Goal: Task Accomplishment & Management: Manage account settings

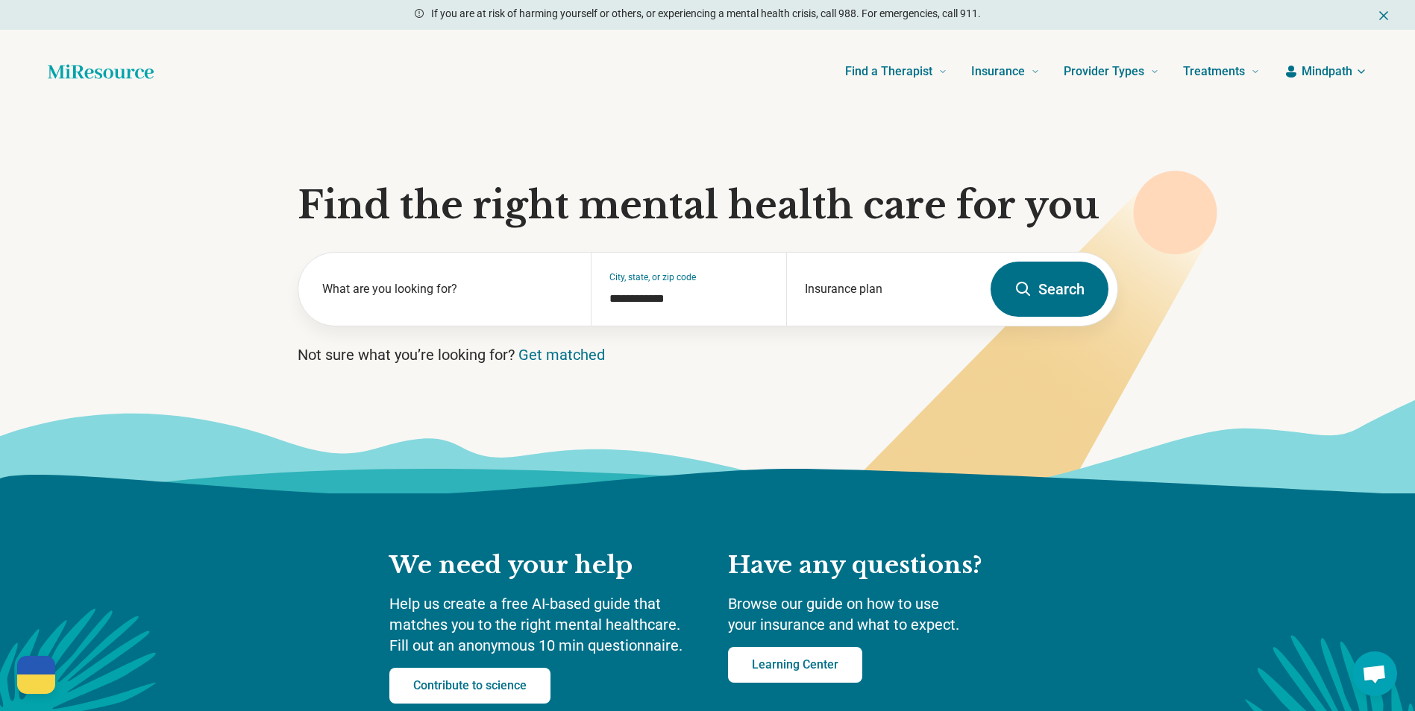
click at [1322, 74] on span "Mindpath" at bounding box center [1326, 72] width 51 height 18
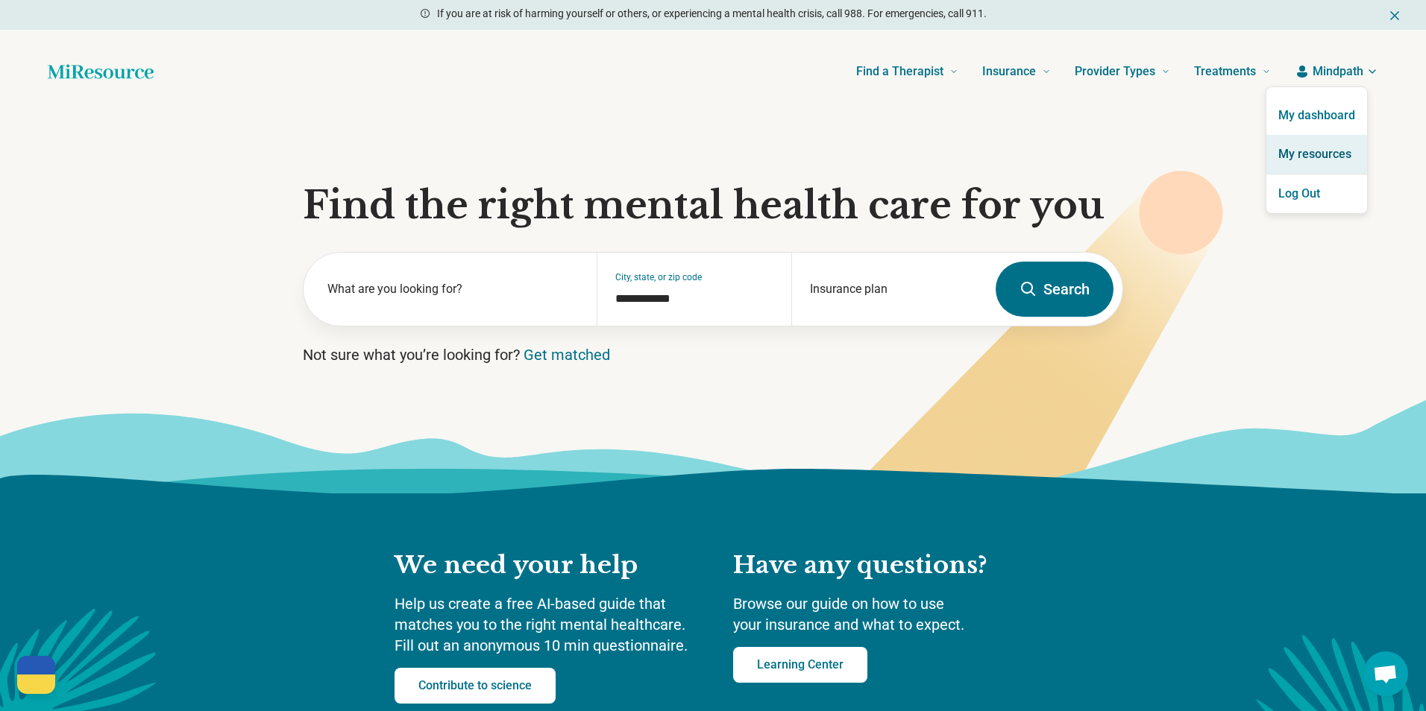
click at [1313, 152] on link "My resources" at bounding box center [1316, 154] width 101 height 39
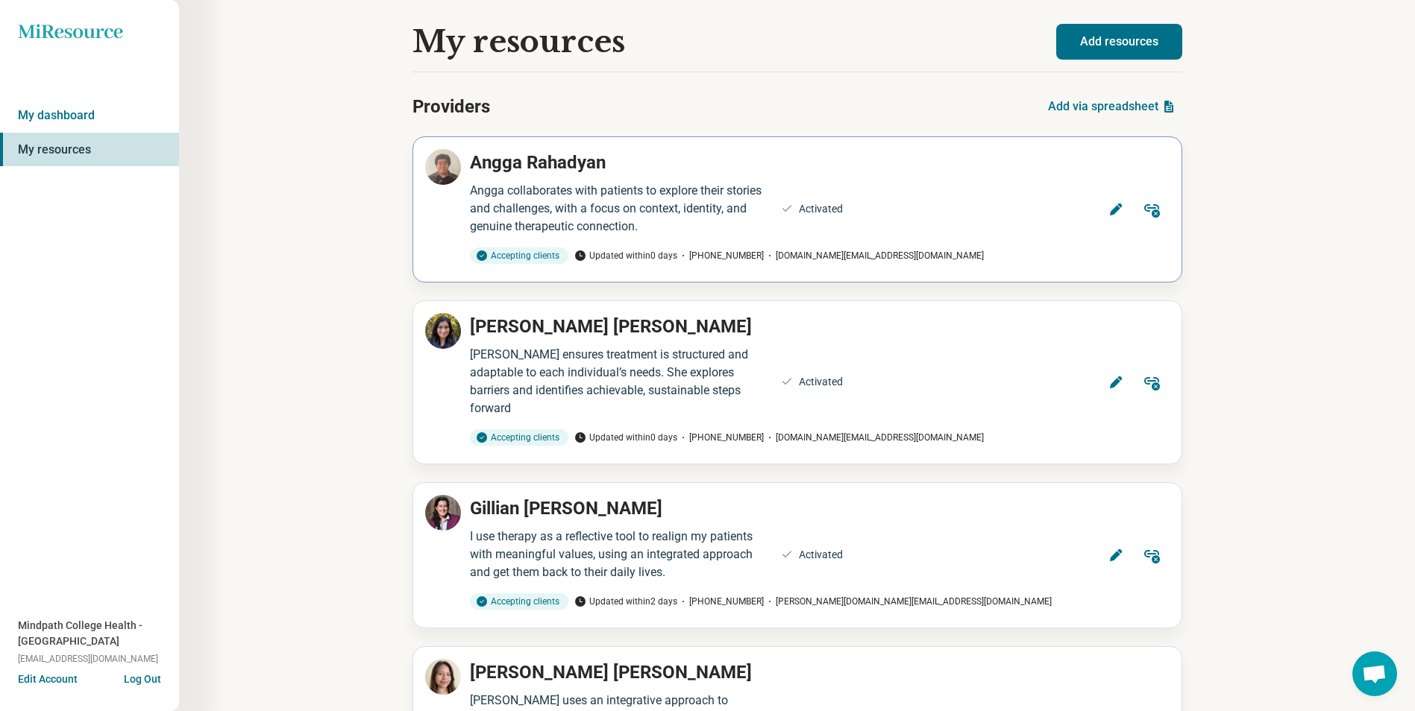
click at [1117, 210] on icon at bounding box center [1115, 210] width 12 height 12
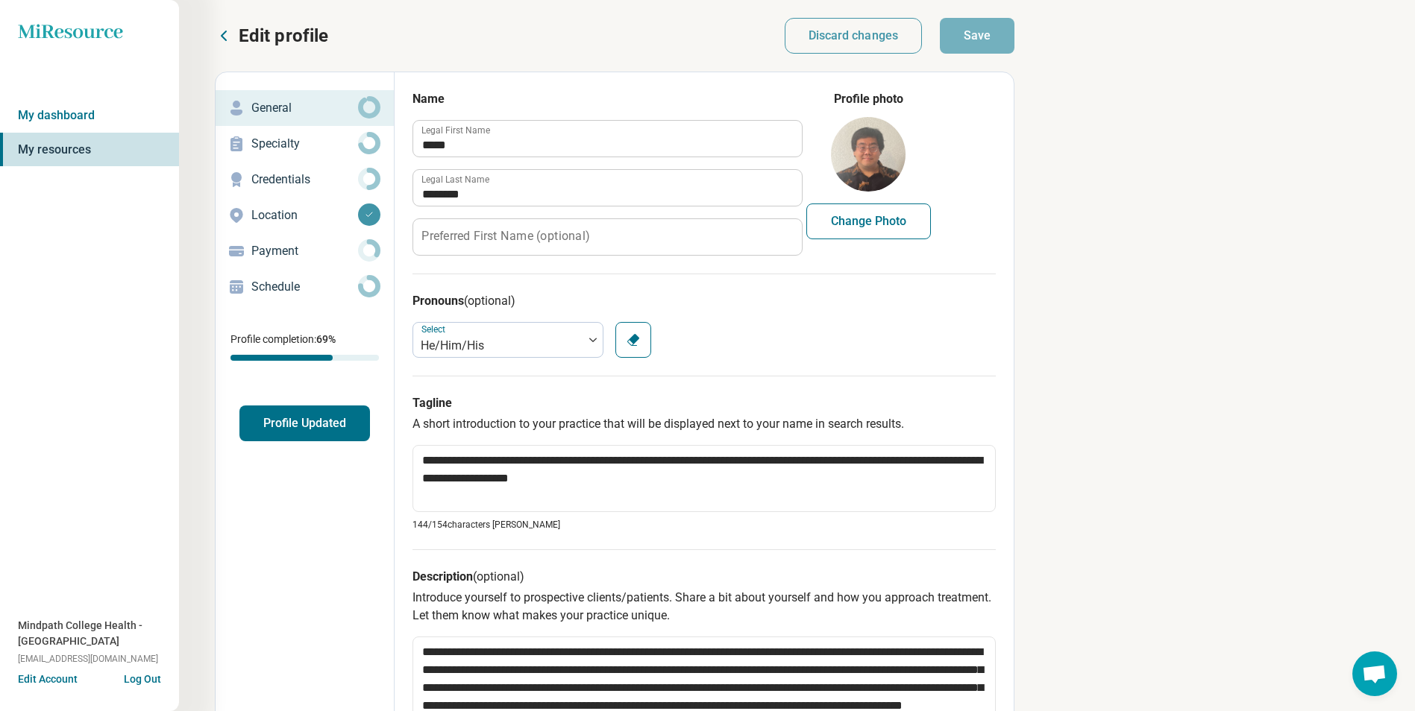
click at [271, 145] on p "Specialty" at bounding box center [304, 144] width 107 height 18
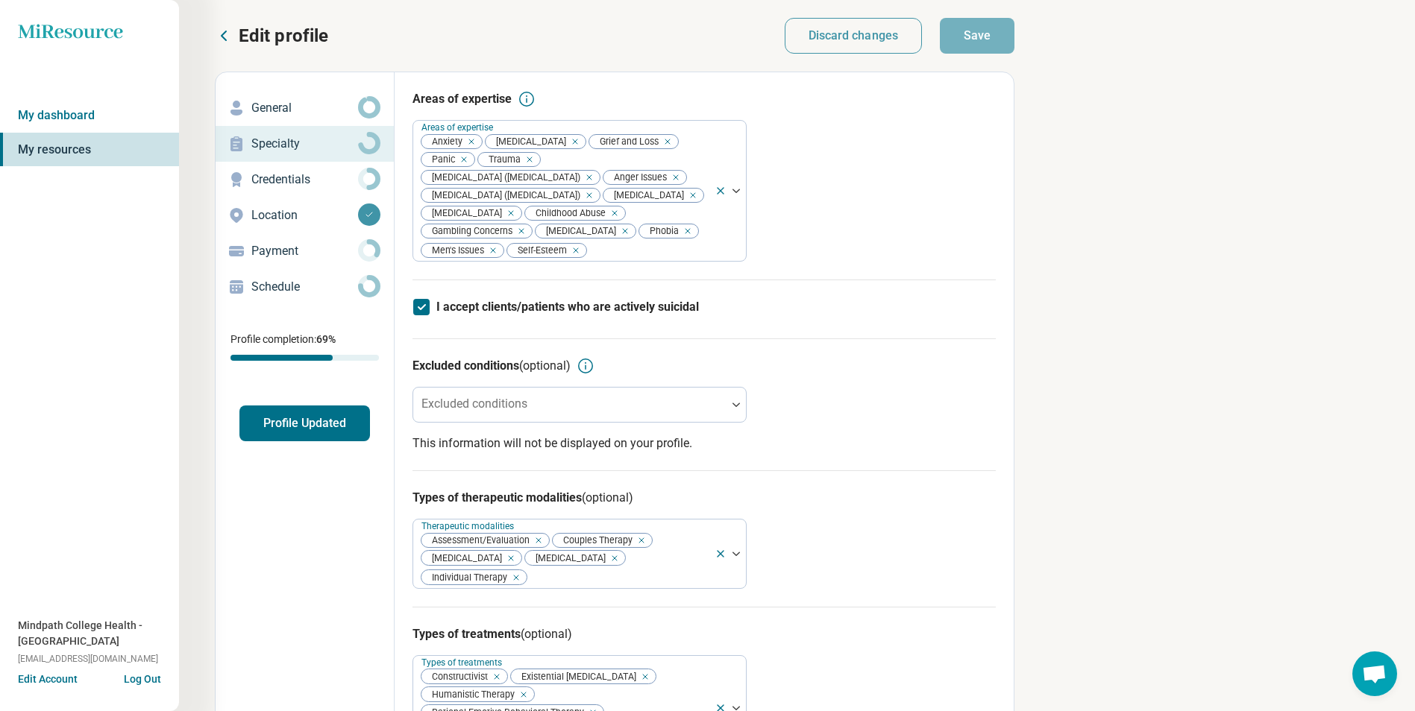
click at [275, 169] on div "Credentials" at bounding box center [304, 180] width 154 height 24
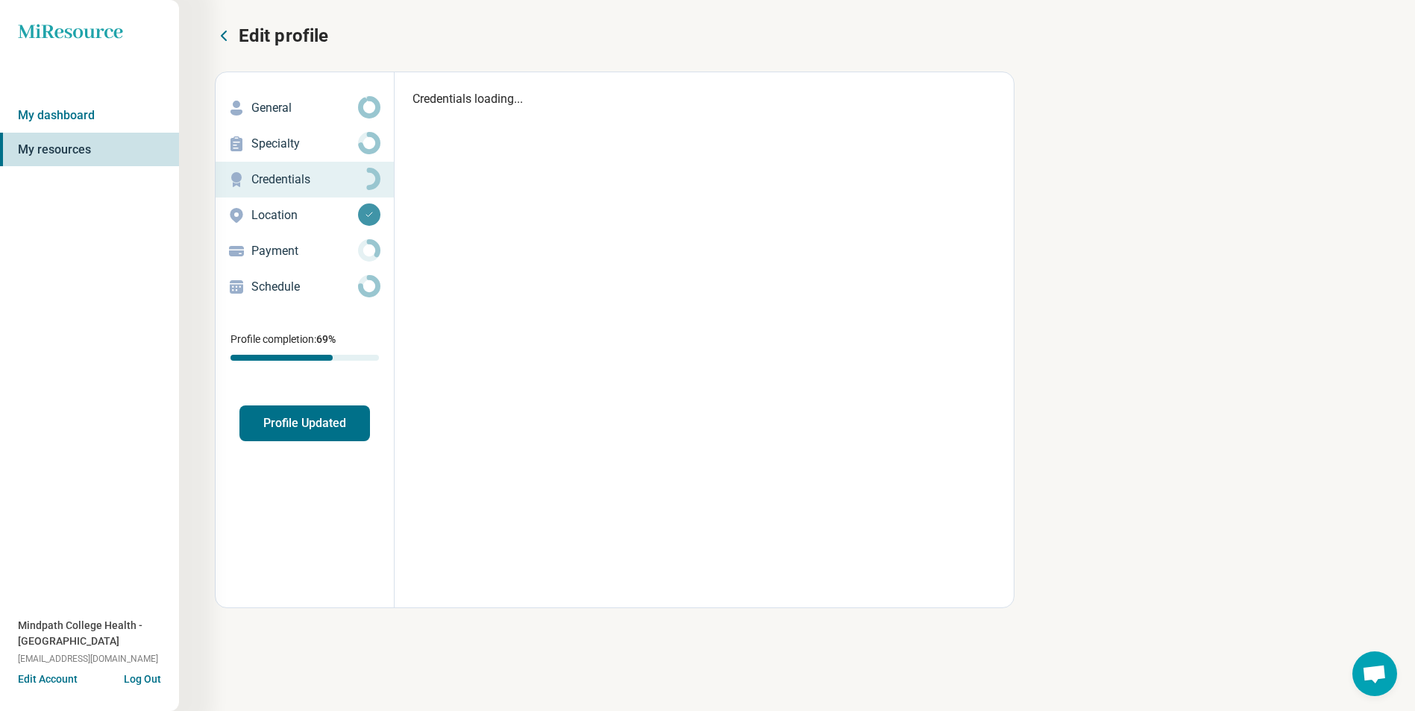
type textarea "*"
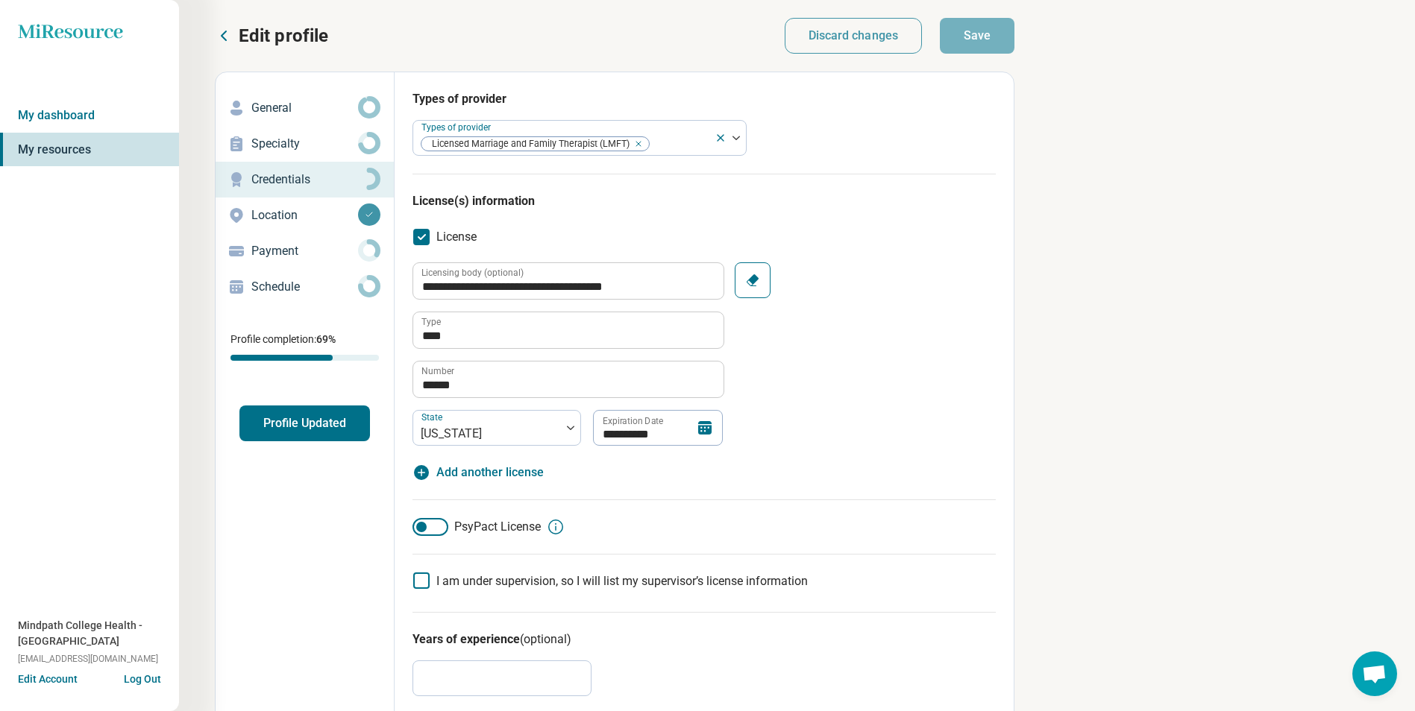
click at [280, 216] on p "Location" at bounding box center [304, 216] width 107 height 18
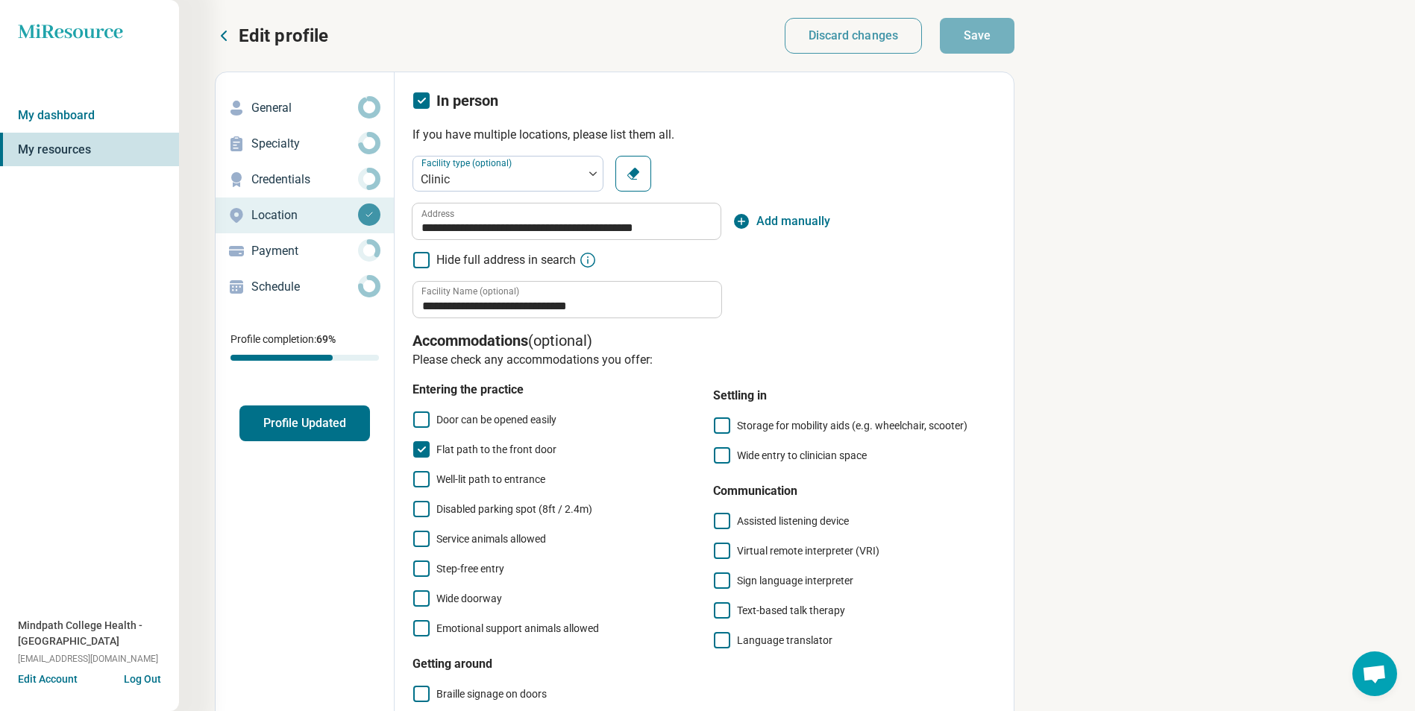
click at [289, 253] on p "Payment" at bounding box center [304, 251] width 107 height 18
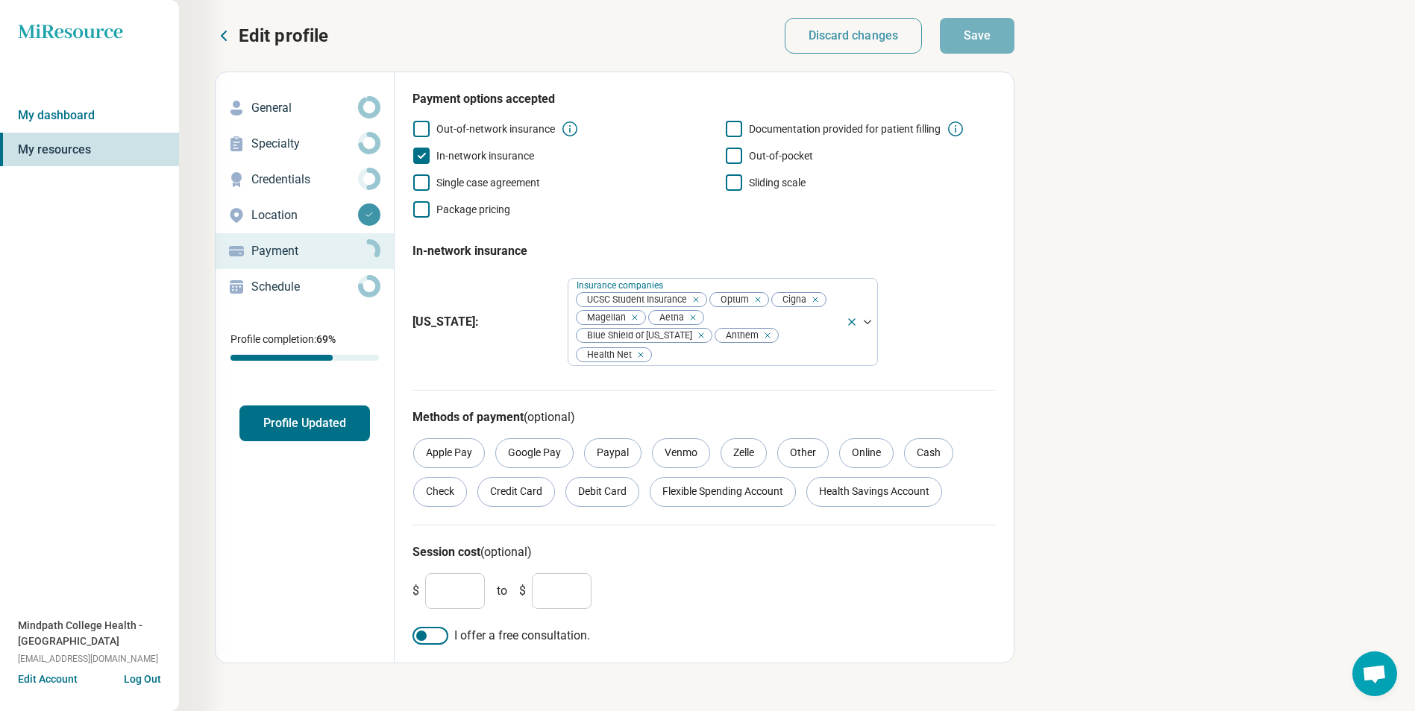
click at [272, 286] on p "Schedule" at bounding box center [304, 287] width 107 height 18
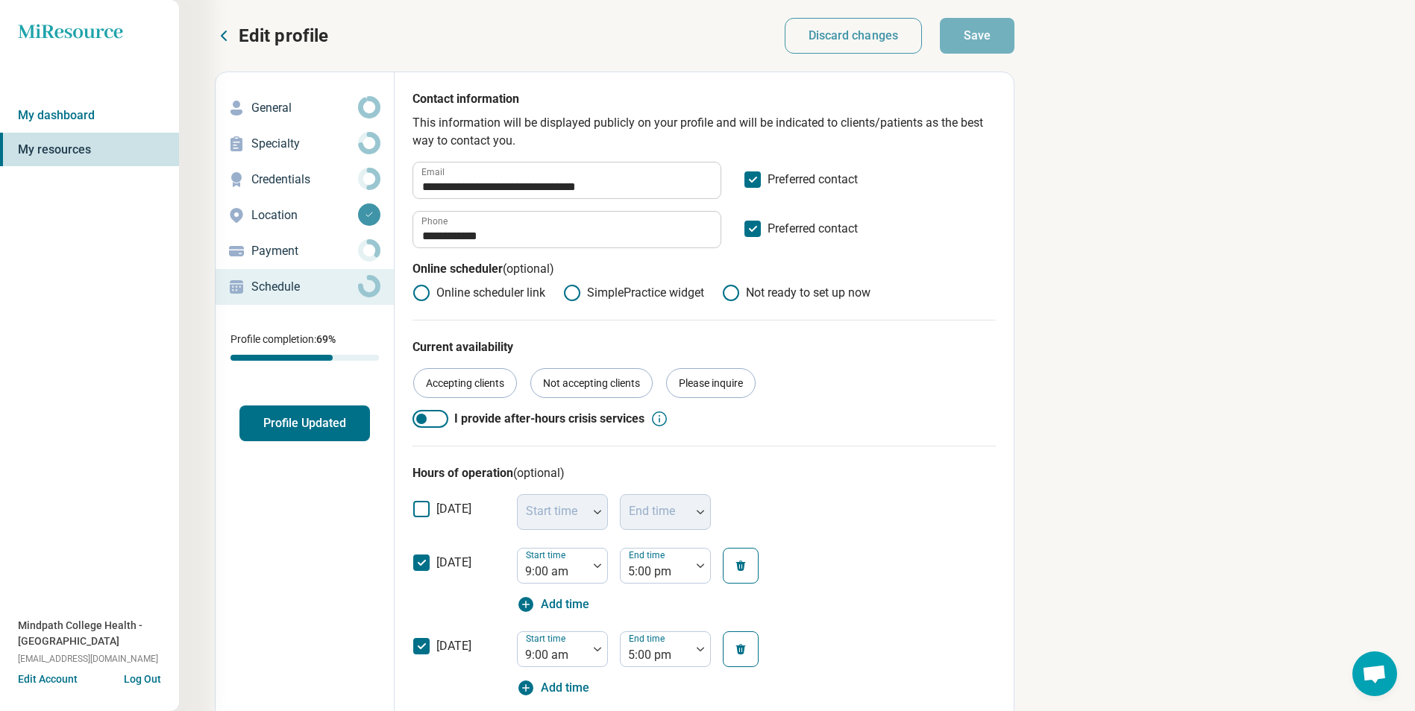
click at [73, 146] on link "My resources" at bounding box center [89, 150] width 179 height 34
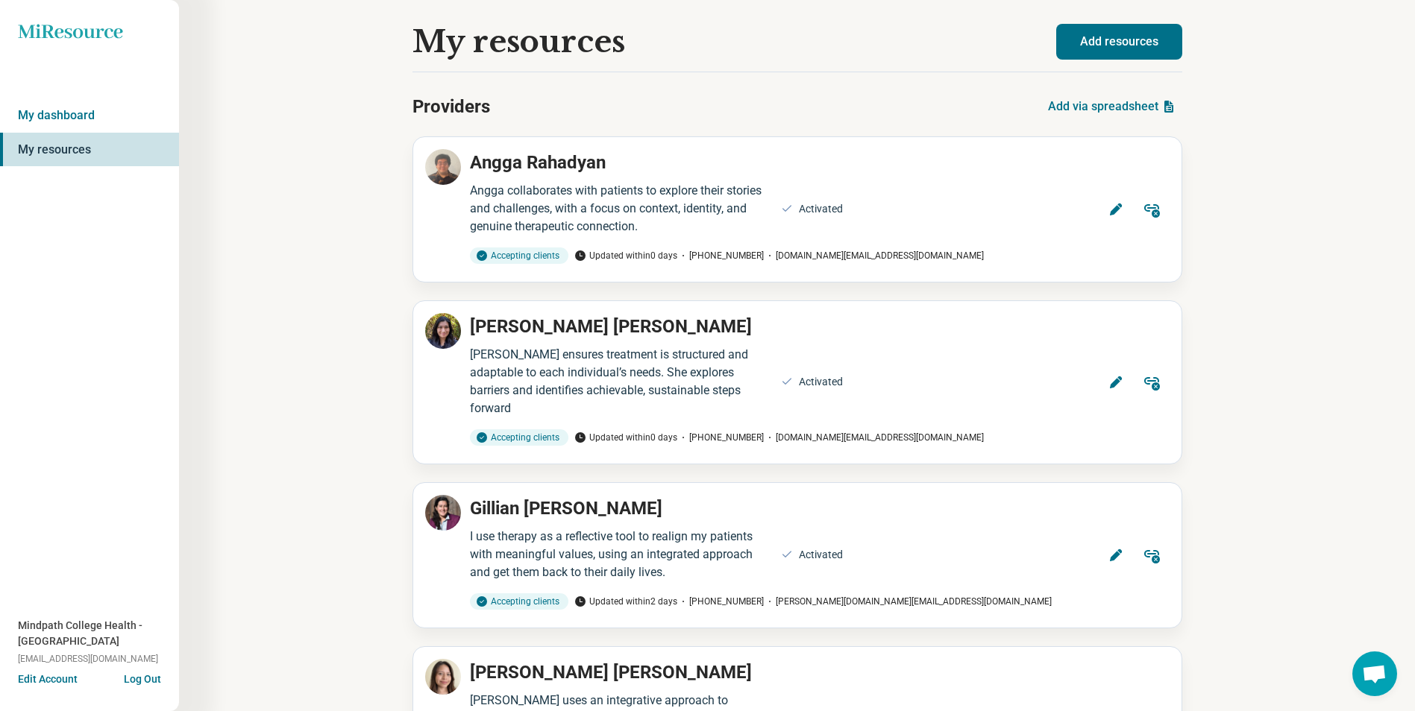
click at [980, 115] on div "Providers Add via spreadsheet" at bounding box center [797, 107] width 770 height 36
